Goal: Task Accomplishment & Management: Complete application form

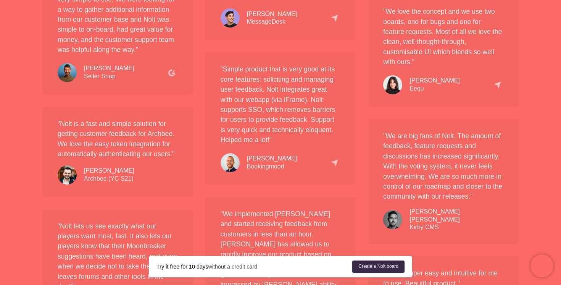
scroll to position [820, 0]
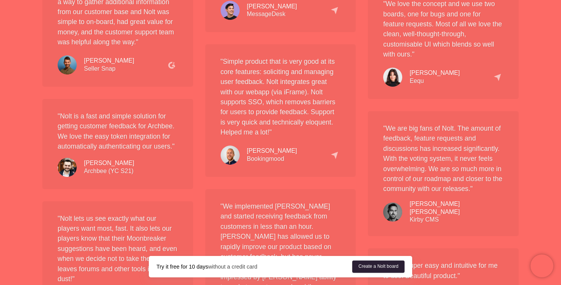
click at [377, 265] on link "Create a Nolt board" at bounding box center [379, 266] width 52 height 12
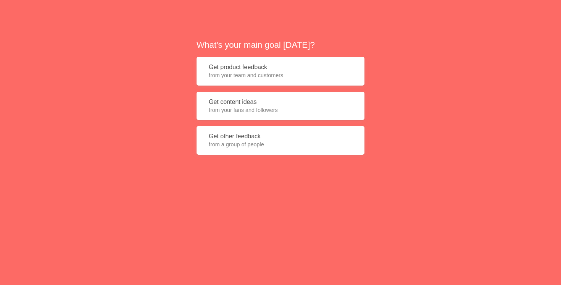
click at [317, 102] on button "Get content ideas from your fans and followers" at bounding box center [281, 106] width 168 height 29
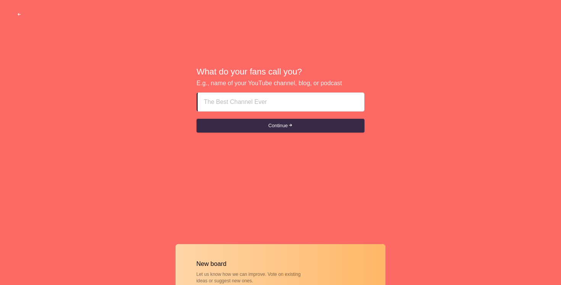
click at [317, 98] on input at bounding box center [281, 102] width 154 height 18
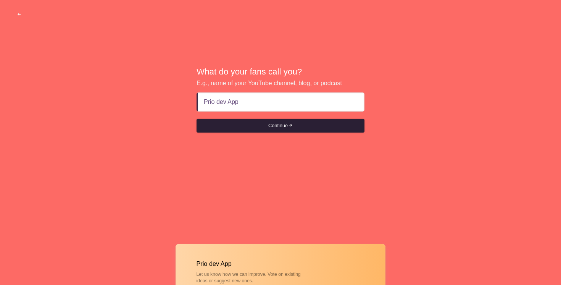
click at [264, 123] on button "Continue" at bounding box center [281, 126] width 168 height 14
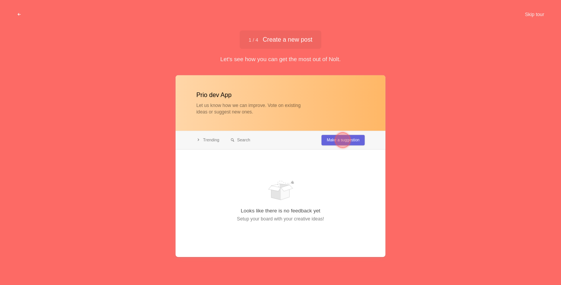
type input "Prio dev App"
click at [345, 137] on div at bounding box center [342, 140] width 15 height 15
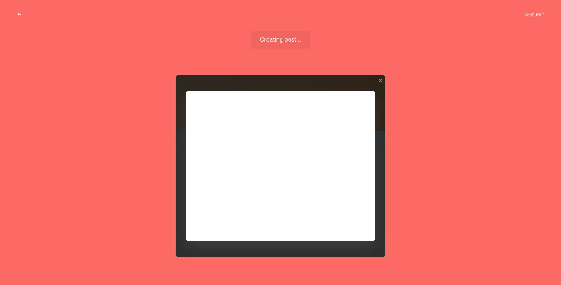
click at [290, 184] on div at bounding box center [281, 166] width 210 height 182
click at [339, 225] on div at bounding box center [281, 166] width 210 height 182
click at [380, 81] on div at bounding box center [380, 80] width 5 height 5
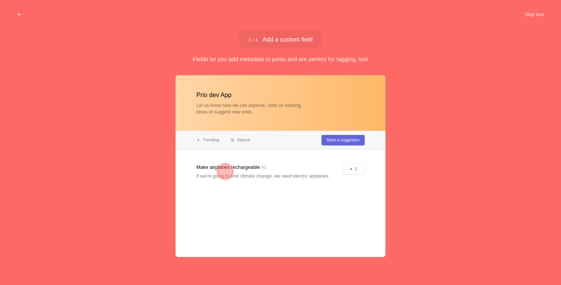
click at [312, 45] on div "2 / 4 Add a custom field Add a custom field" at bounding box center [280, 40] width 83 height 18
click at [274, 186] on div at bounding box center [281, 166] width 210 height 182
click at [256, 161] on div at bounding box center [281, 166] width 210 height 182
click at [244, 169] on div at bounding box center [281, 166] width 210 height 182
click at [226, 168] on div at bounding box center [225, 171] width 15 height 15
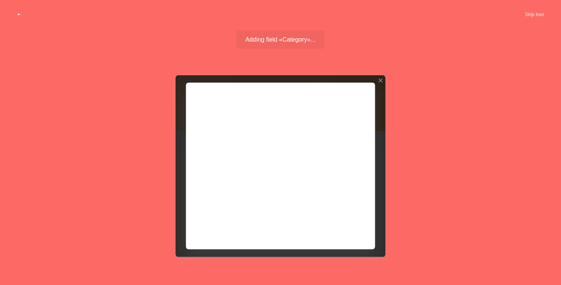
click at [230, 159] on div at bounding box center [281, 166] width 210 height 182
click at [238, 160] on div at bounding box center [281, 166] width 210 height 182
click at [236, 137] on div at bounding box center [281, 166] width 210 height 182
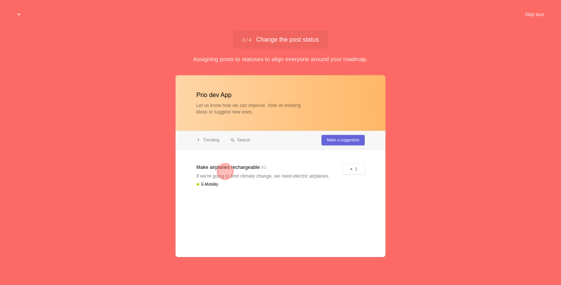
click at [223, 173] on div at bounding box center [225, 171] width 15 height 15
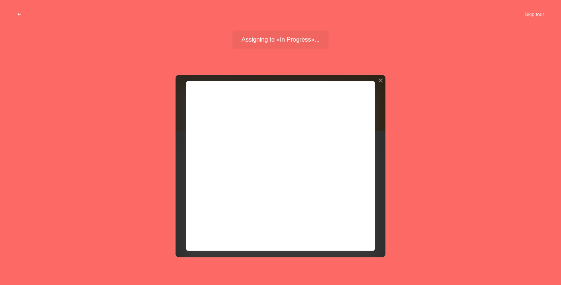
click at [314, 148] on div at bounding box center [281, 166] width 210 height 182
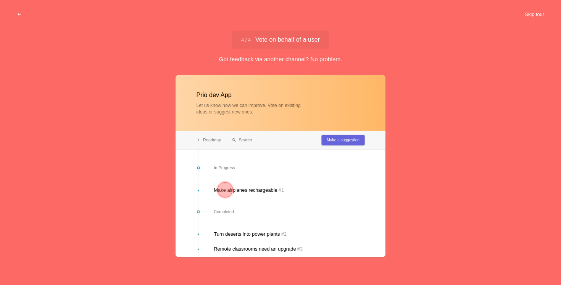
click at [537, 18] on button "Skip tour" at bounding box center [535, 15] width 38 height 14
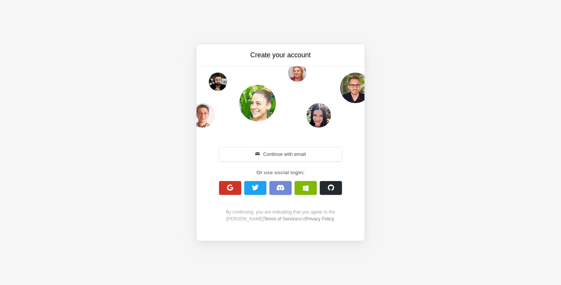
click at [232, 189] on span "button" at bounding box center [230, 187] width 7 height 7
